Goal: Task Accomplishment & Management: Use online tool/utility

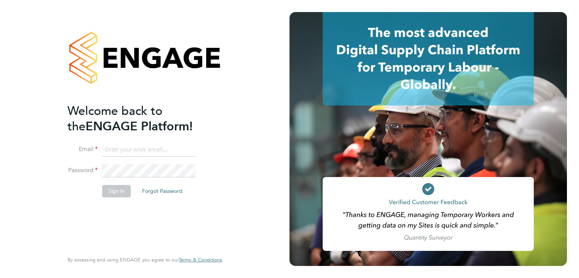
type input "[EMAIL_ADDRESS][PERSON_NAME][DOMAIN_NAME]"
click at [117, 188] on button "Sign In" at bounding box center [116, 191] width 29 height 12
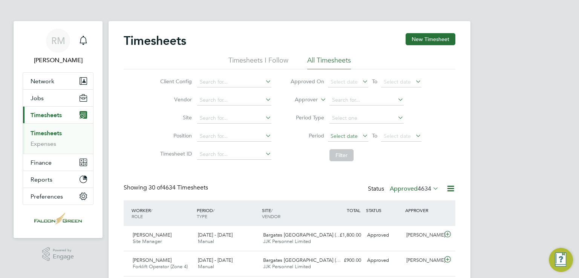
click at [351, 136] on span "Select date" at bounding box center [344, 136] width 27 height 7
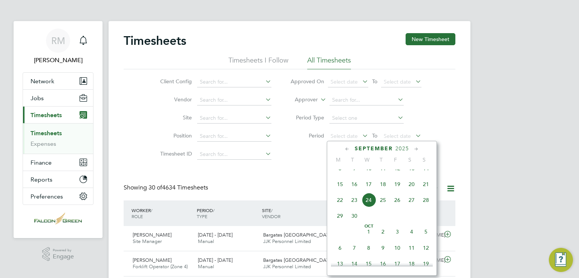
click at [343, 192] on span "15" at bounding box center [340, 184] width 14 height 14
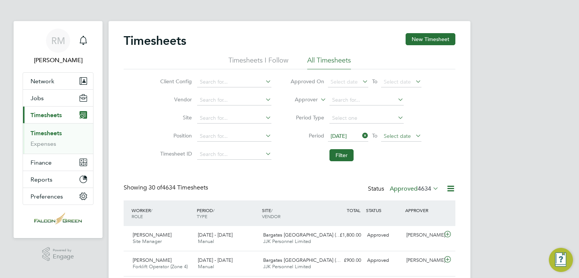
click at [394, 139] on span "Select date" at bounding box center [401, 137] width 40 height 10
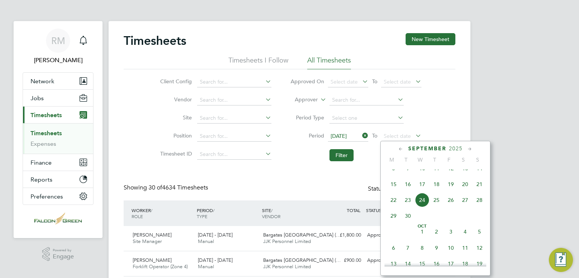
drag, startPoint x: 481, startPoint y: 192, endPoint x: 471, endPoint y: 188, distance: 10.6
click at [481, 192] on span "21" at bounding box center [480, 184] width 14 height 14
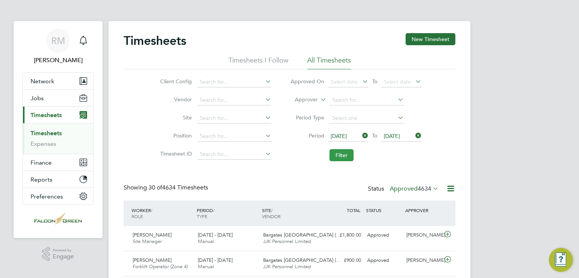
click at [341, 152] on button "Filter" at bounding box center [342, 155] width 24 height 12
